Goal: Transaction & Acquisition: Book appointment/travel/reservation

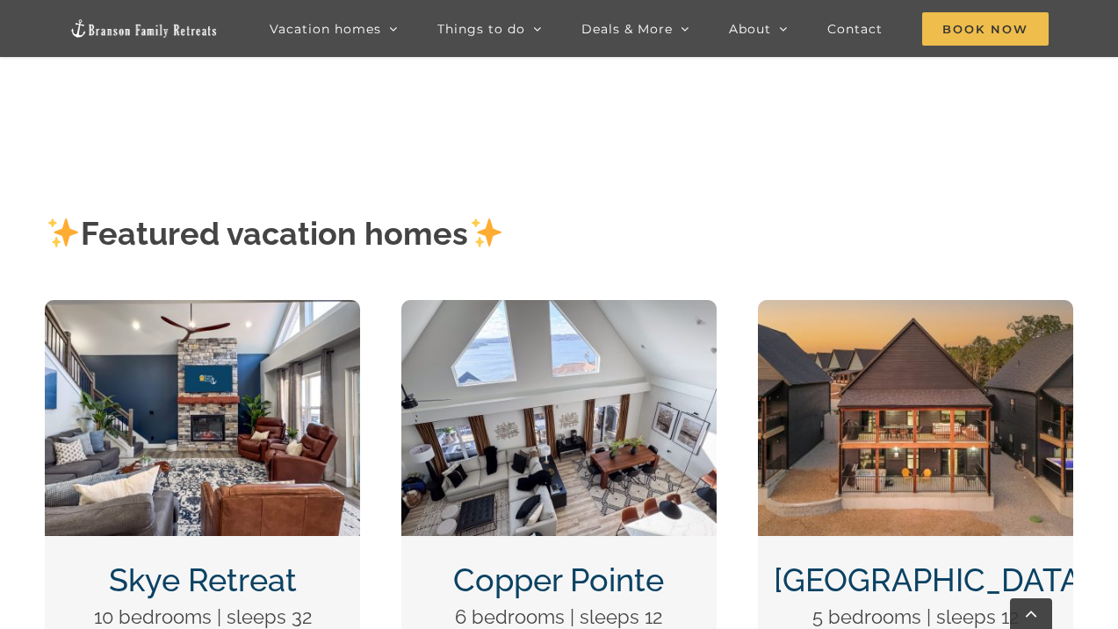
scroll to position [665, 0]
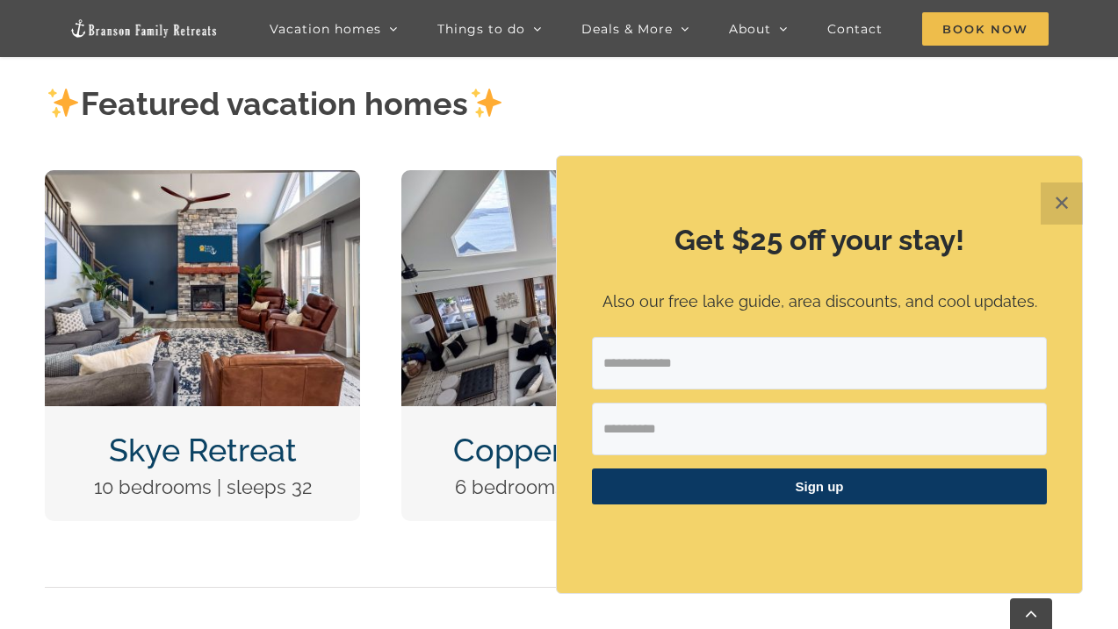
click at [1075, 196] on button "✕" at bounding box center [1061, 204] width 42 height 42
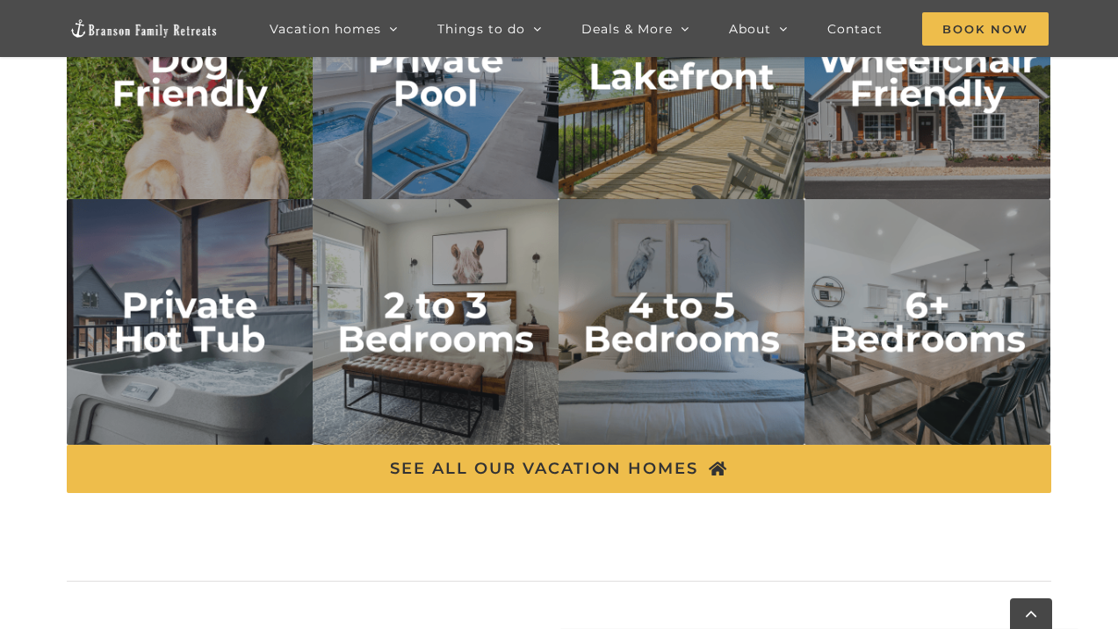
scroll to position [2940, 0]
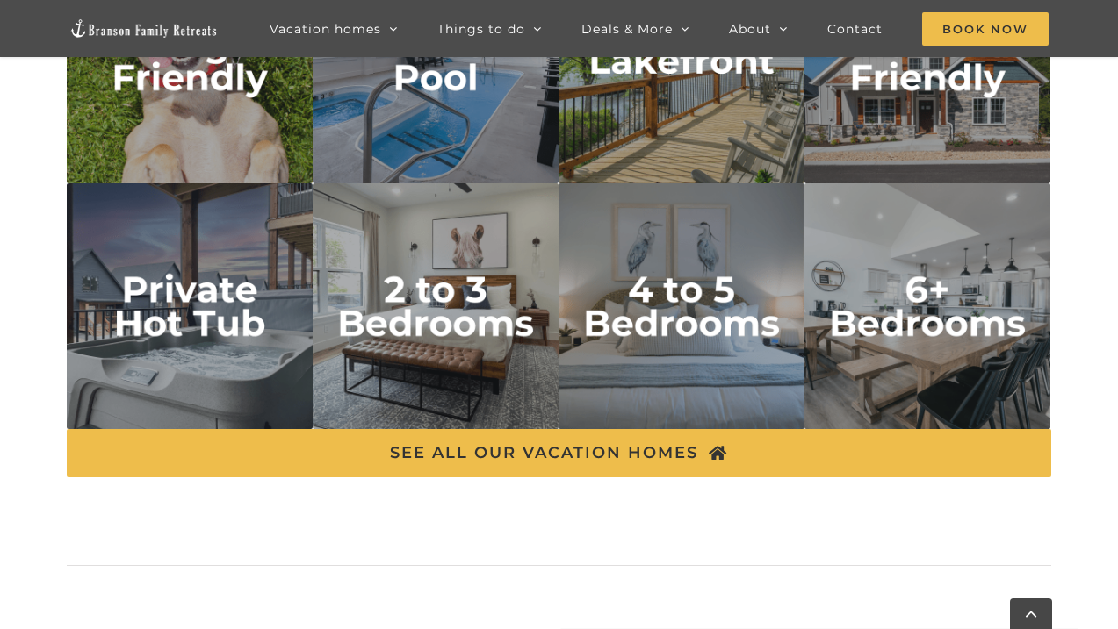
click at [717, 308] on img "4 to 5 bedrooms" at bounding box center [681, 306] width 246 height 246
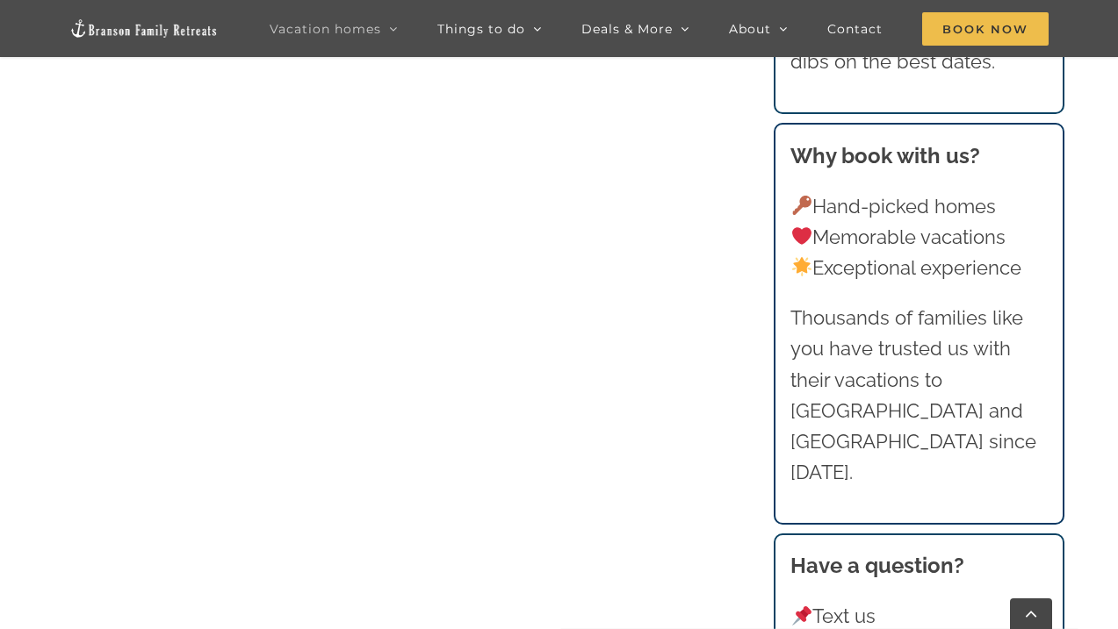
scroll to position [1318, 0]
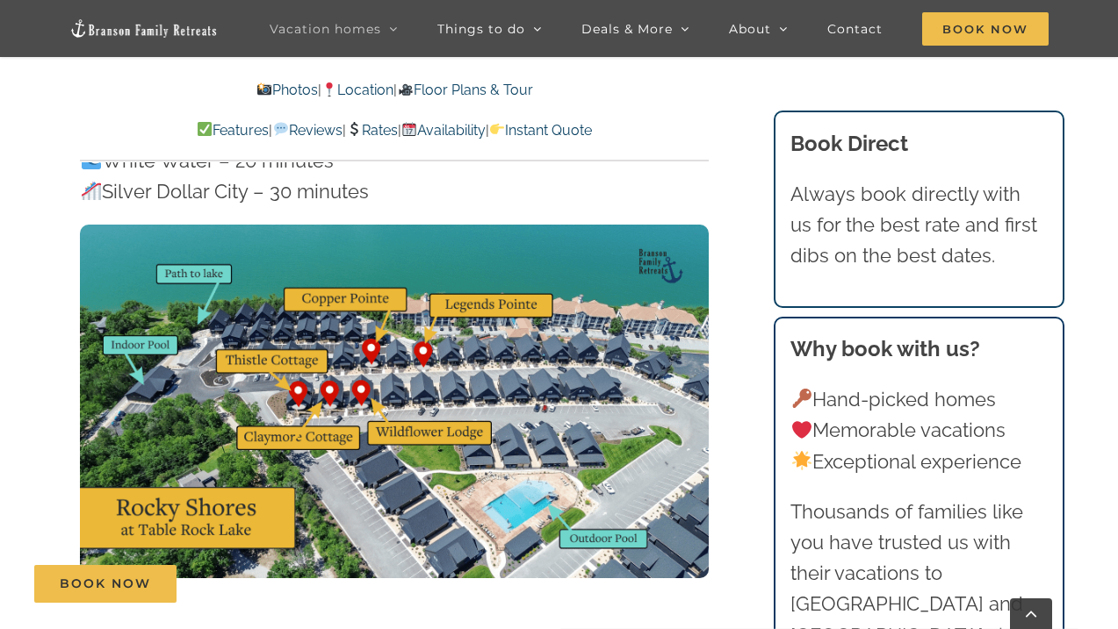
scroll to position [5621, 0]
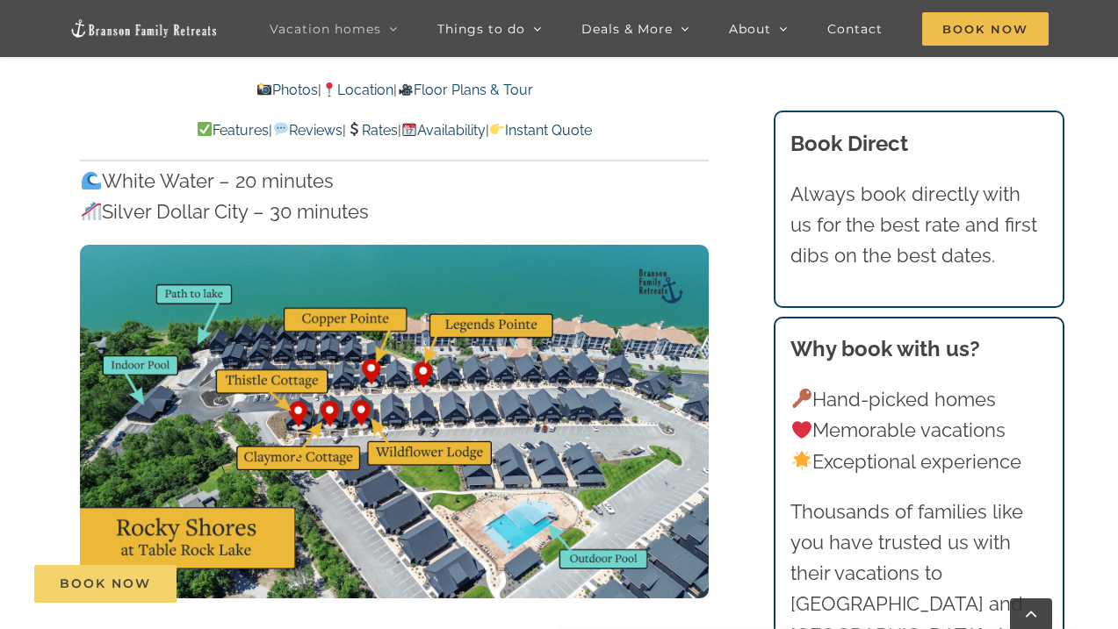
click at [119, 579] on span "Book Now" at bounding box center [105, 584] width 91 height 15
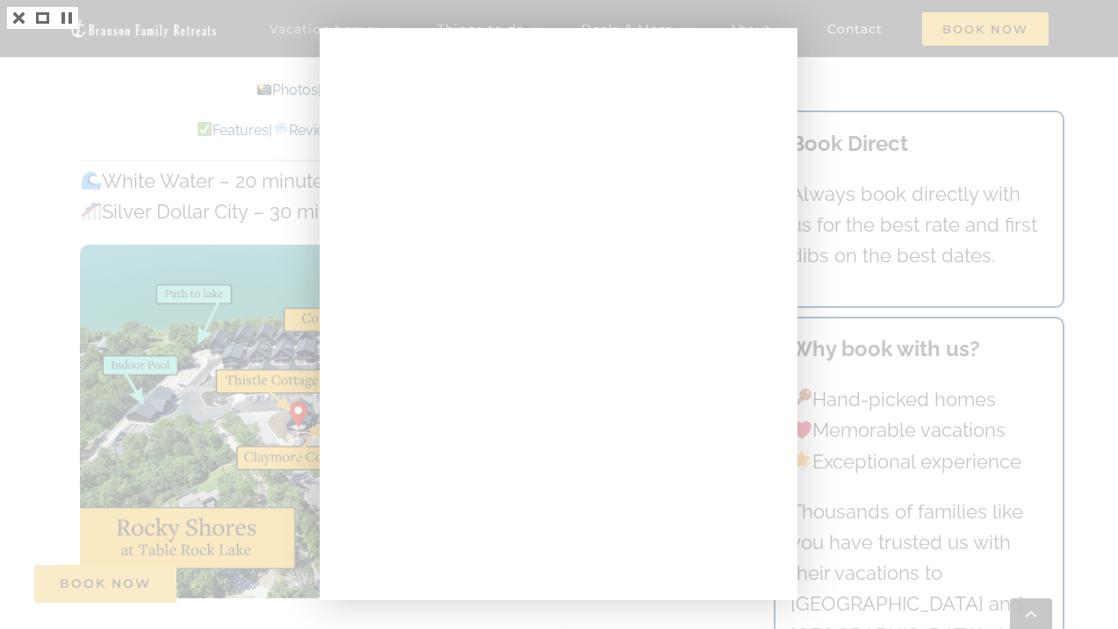
click at [193, 191] on div at bounding box center [559, 314] width 1118 height 629
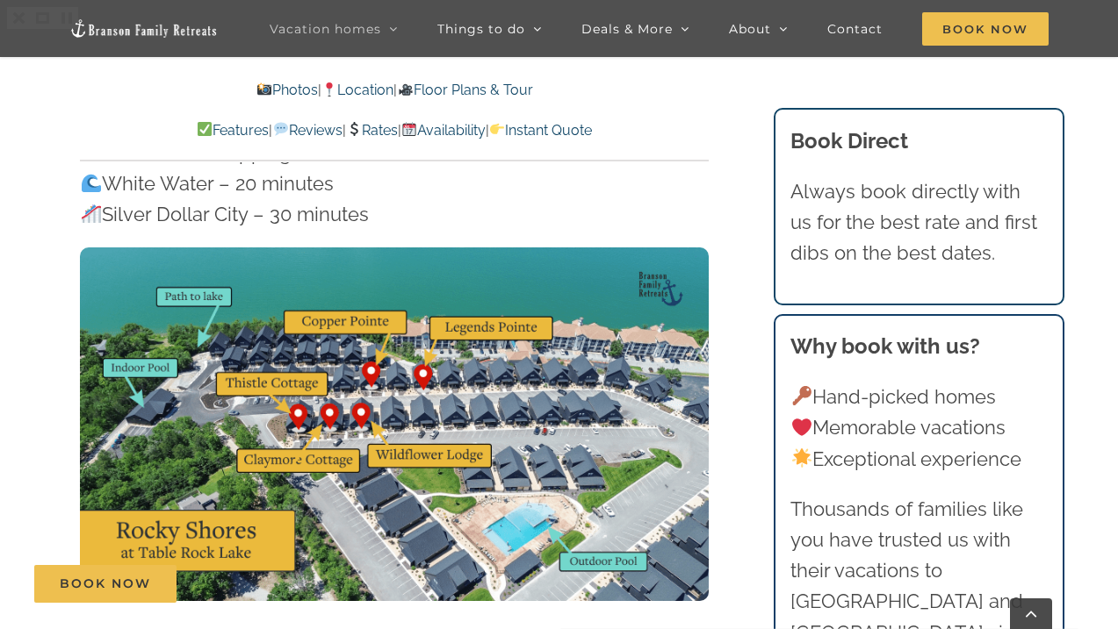
scroll to position [5621, 0]
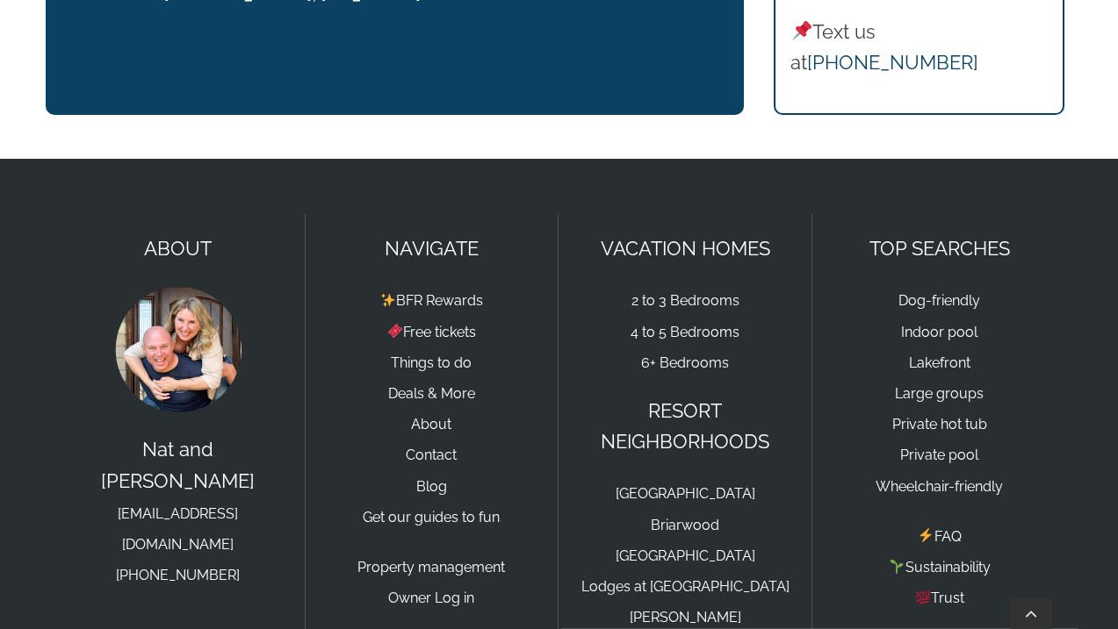
scroll to position [2975, 0]
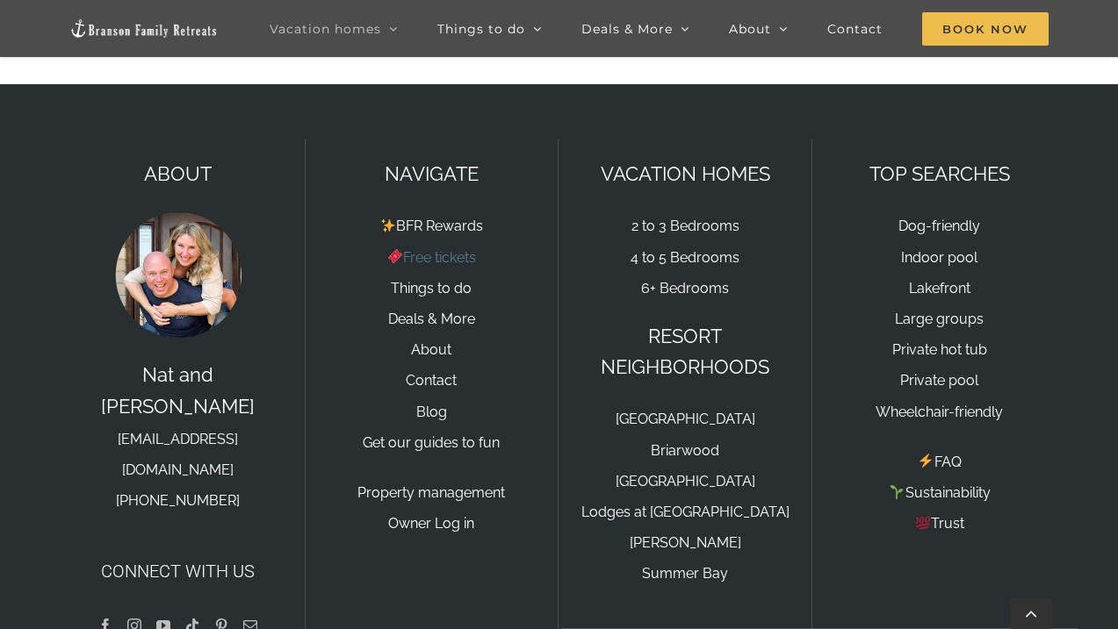
click at [441, 263] on link "Free tickets" at bounding box center [431, 257] width 89 height 17
